Goal: Transaction & Acquisition: Purchase product/service

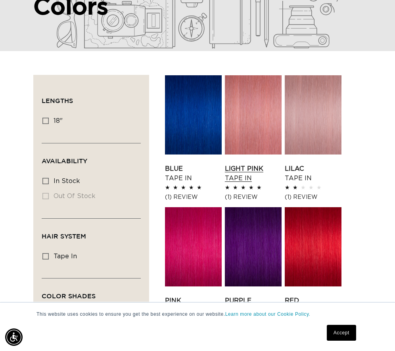
click at [251, 164] on link "Light Pink Tape In" at bounding box center [253, 173] width 57 height 19
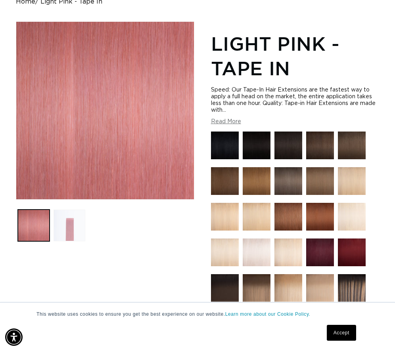
scroll to position [0, 338]
click at [76, 229] on button "Load image 2 in gallery view" at bounding box center [69, 226] width 32 height 32
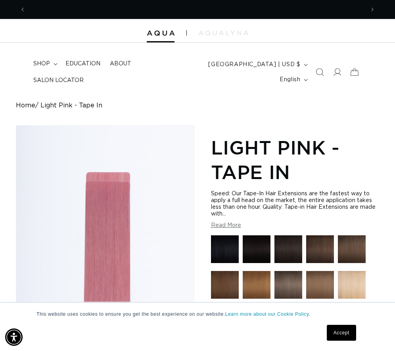
scroll to position [0, 677]
